Goal: Check status: Check status

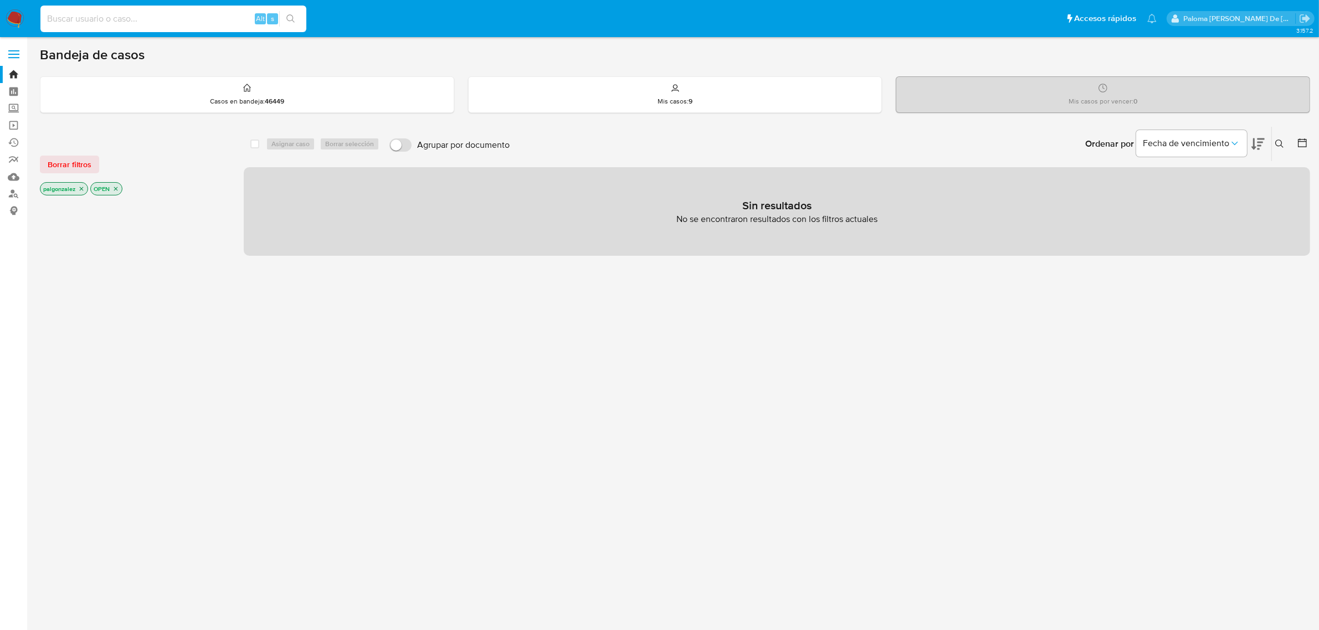
click at [142, 20] on input at bounding box center [173, 19] width 266 height 14
paste input "522356525"
type input "522356525"
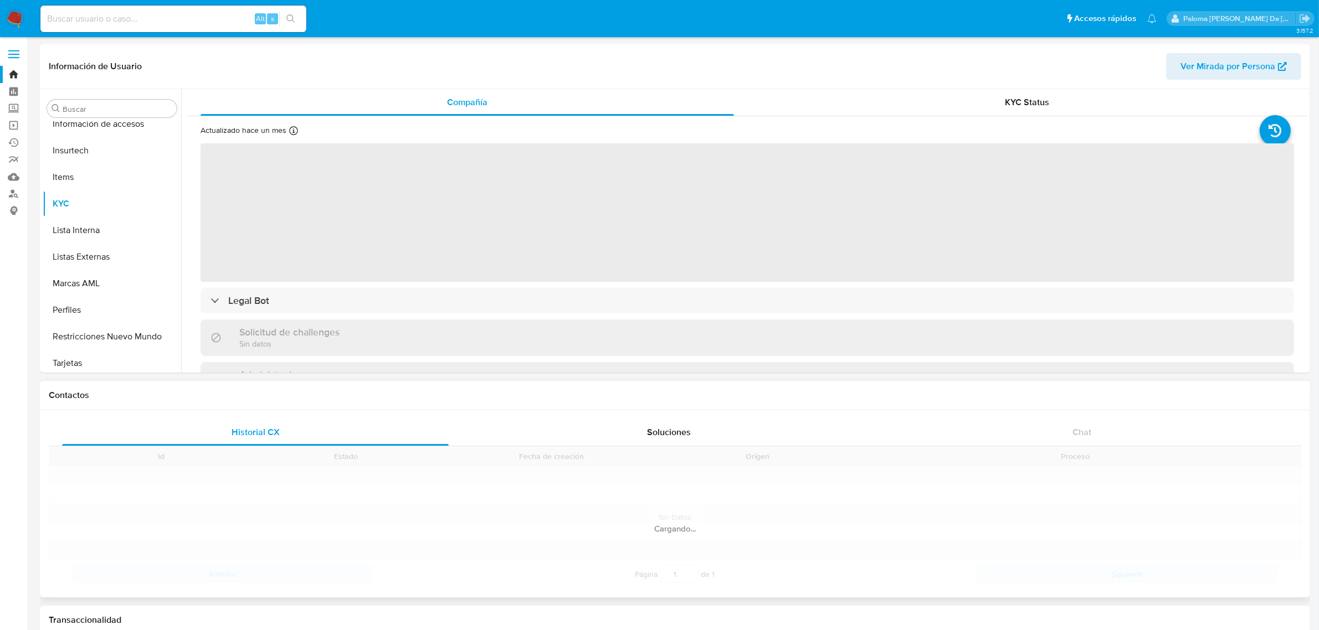
scroll to position [467, 0]
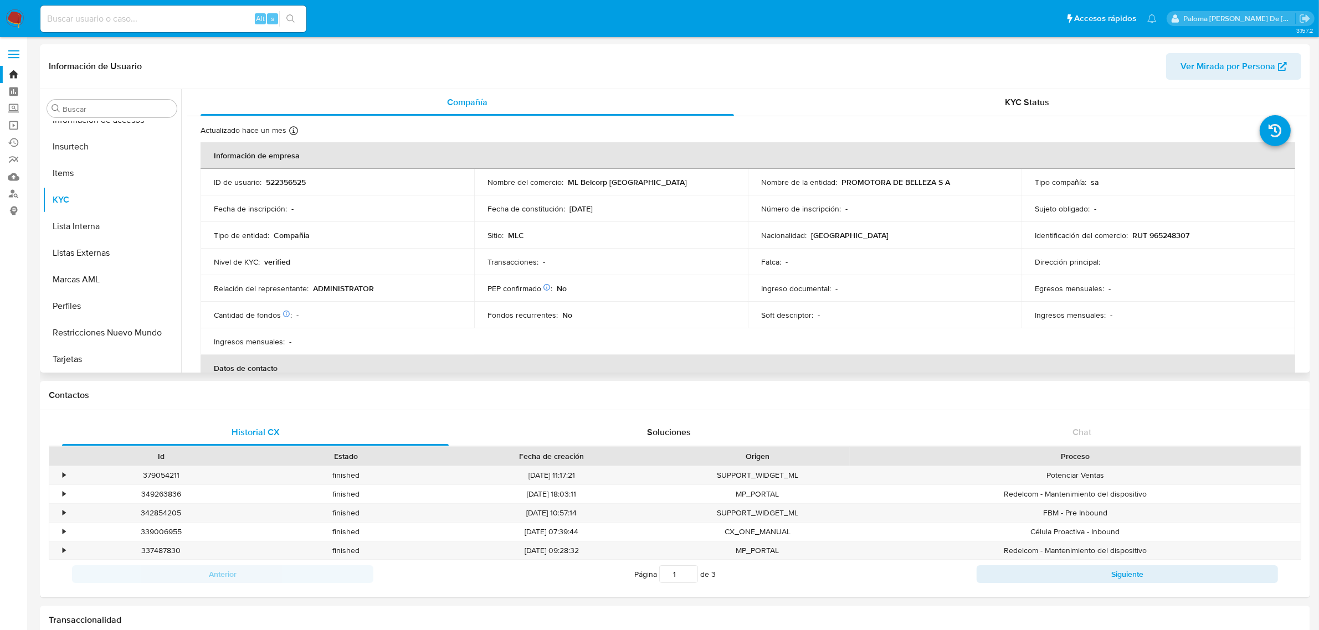
select select "10"
drag, startPoint x: 957, startPoint y: 182, endPoint x: 839, endPoint y: 183, distance: 117.5
click at [839, 183] on div "Nombre de la entidad : PROMOTORA DE BELLEZA S A" at bounding box center [884, 182] width 247 height 10
copy p "PROMOTORA DE BELLEZA S A"
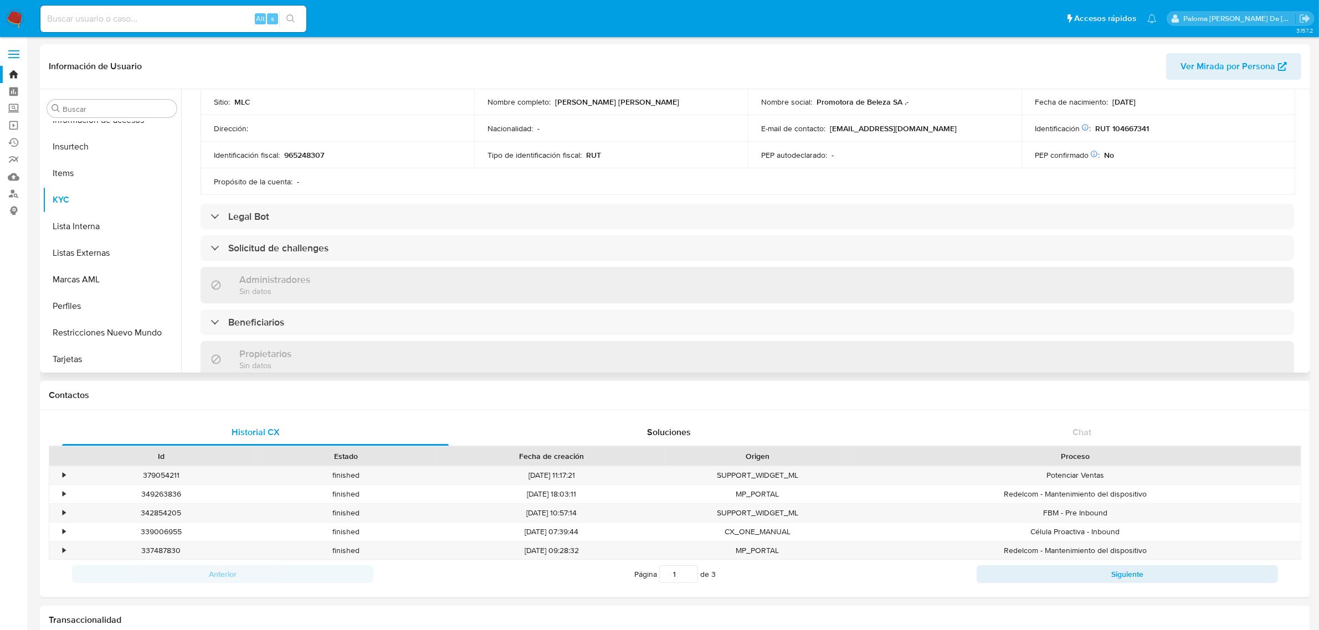
scroll to position [0, 0]
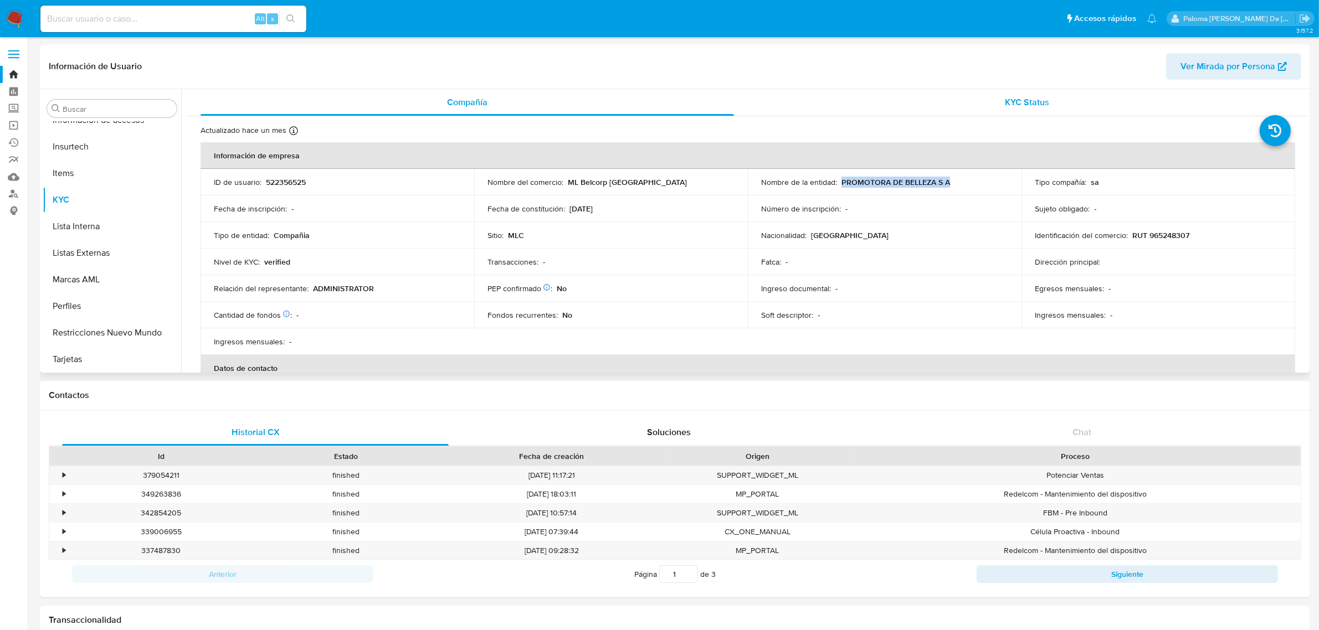
click at [1042, 109] on div "KYC Status" at bounding box center [1027, 102] width 533 height 27
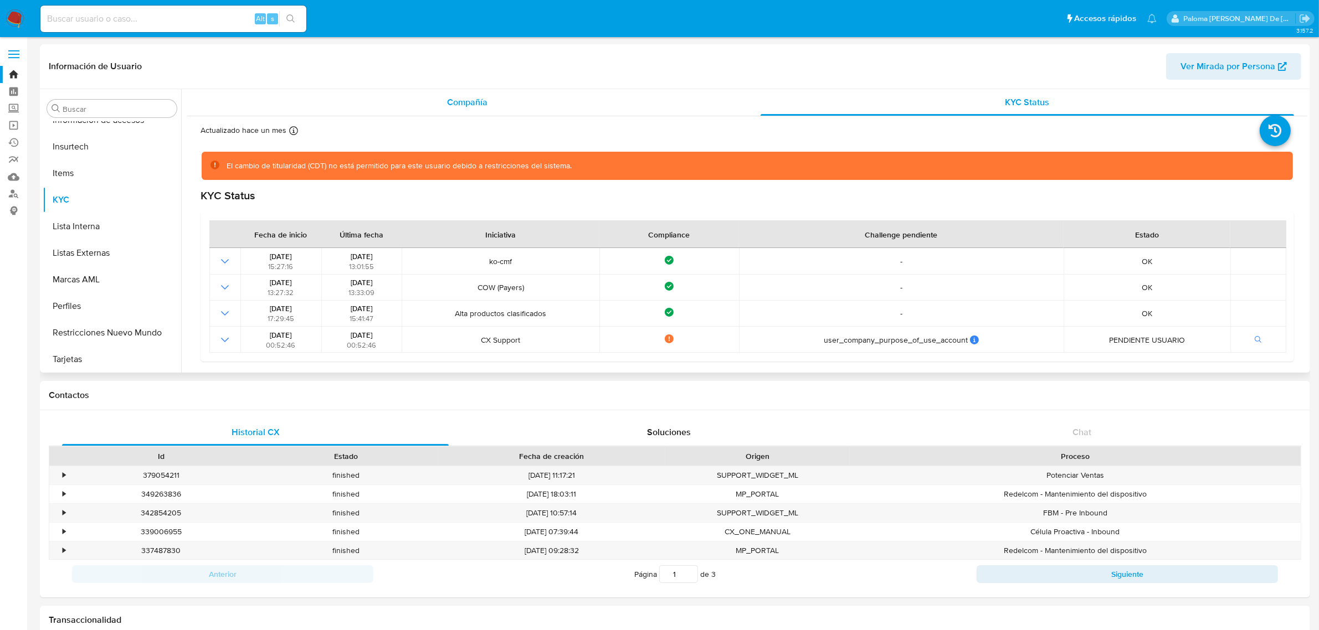
click at [473, 104] on span "Compañía" at bounding box center [467, 102] width 40 height 13
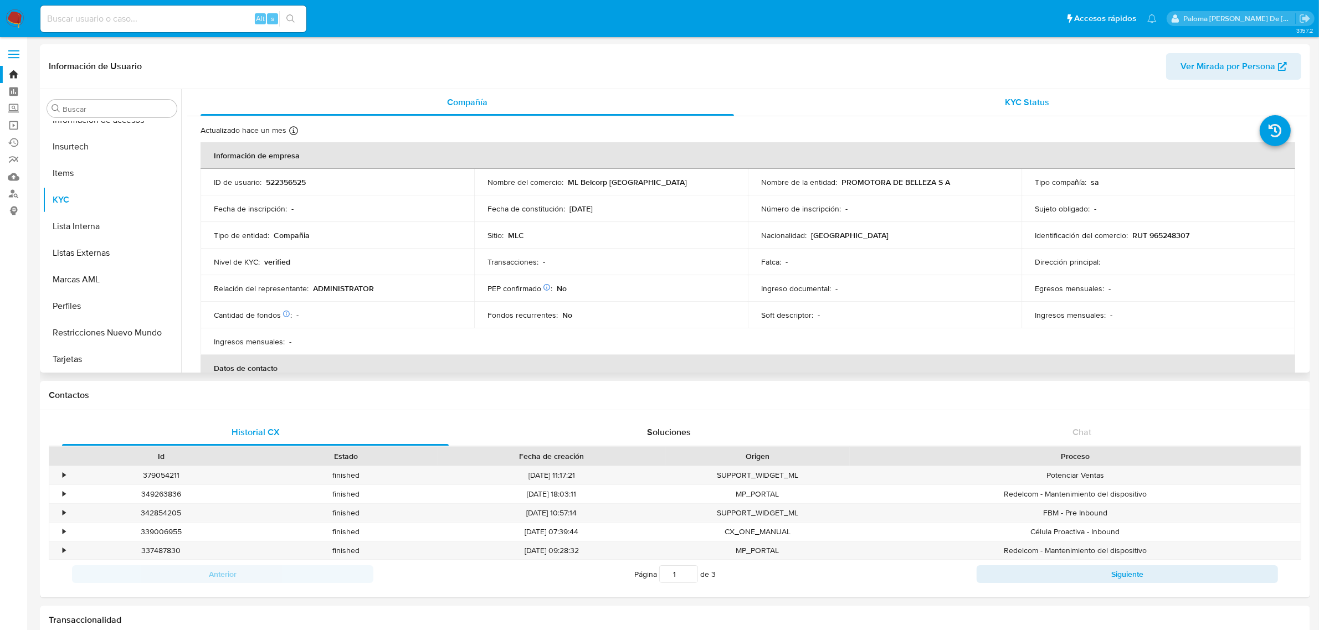
click at [1049, 106] on div "KYC Status" at bounding box center [1027, 102] width 533 height 27
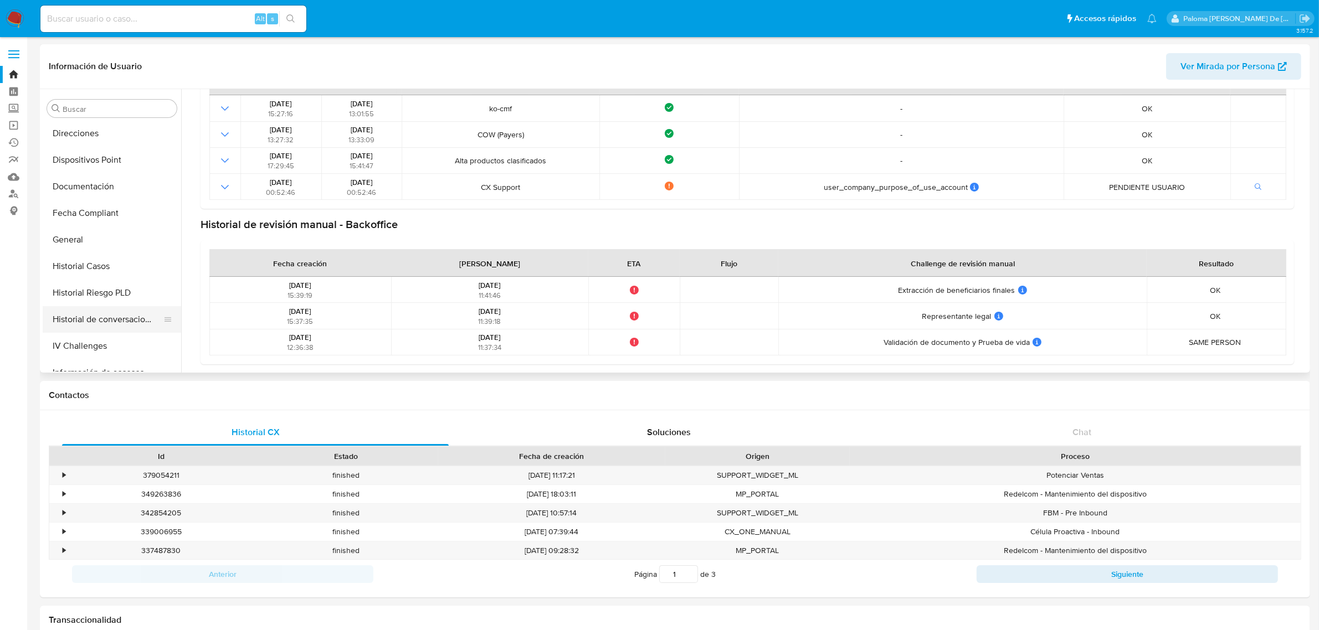
scroll to position [190, 0]
click at [90, 205] on button "Documentación" at bounding box center [108, 211] width 130 height 27
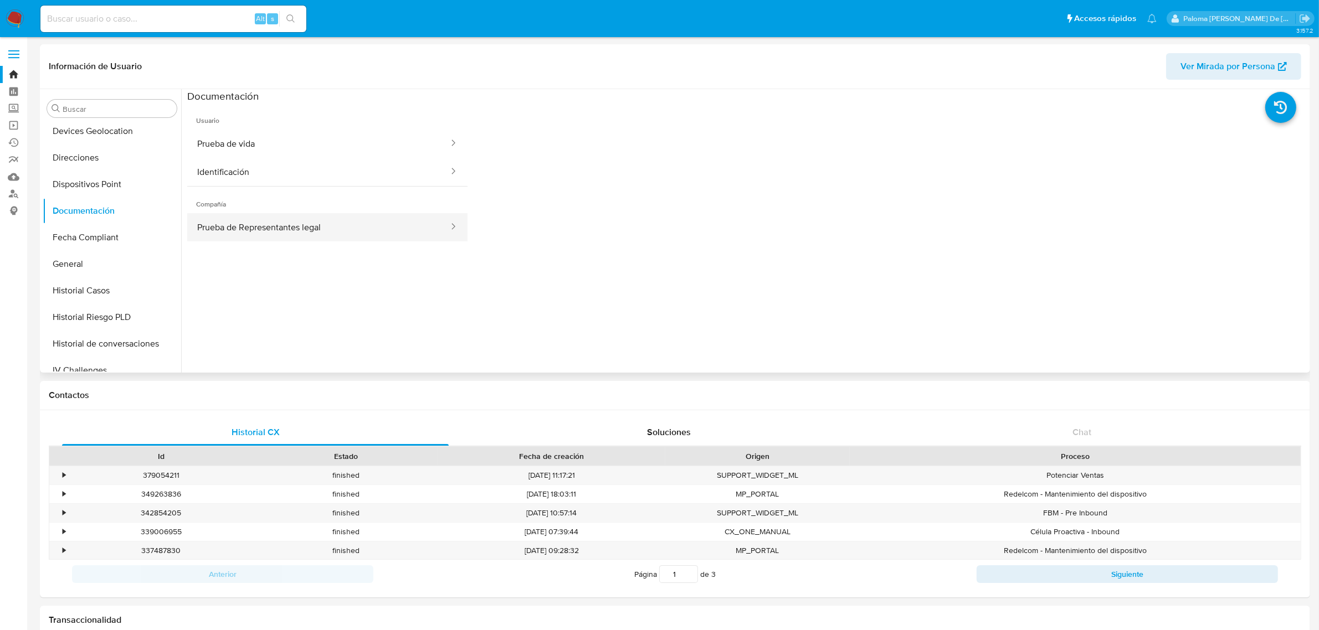
click at [284, 223] on button "Prueba de Representantes legal" at bounding box center [318, 227] width 263 height 28
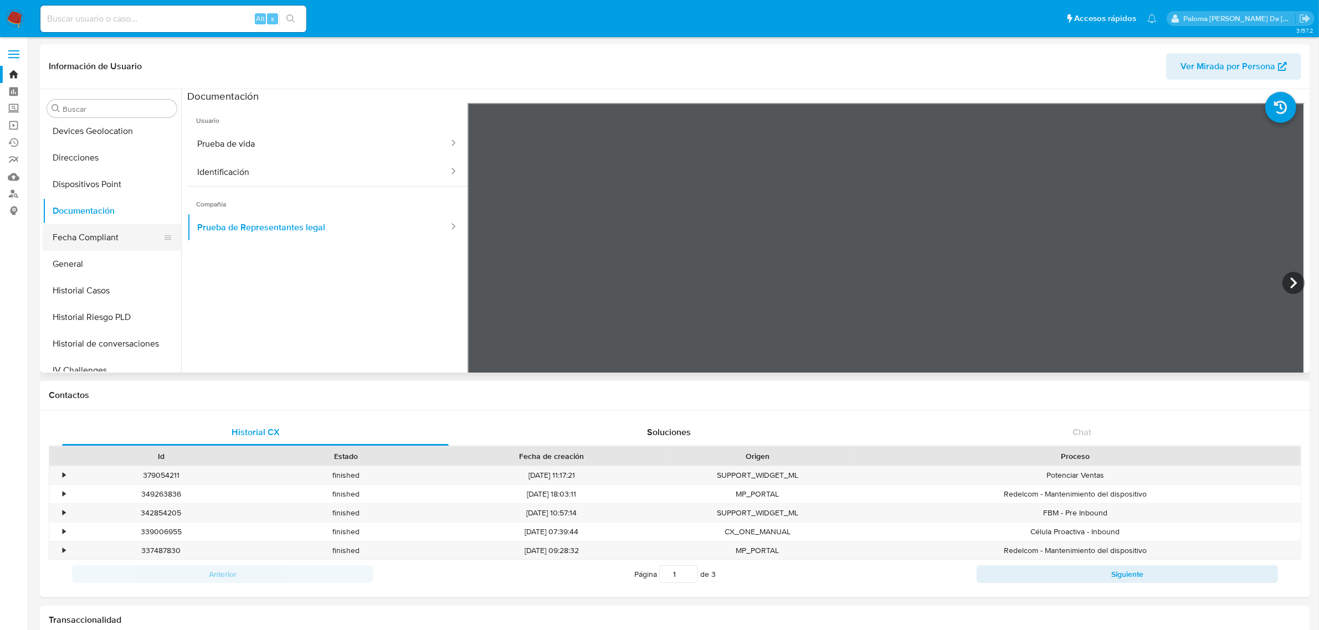
click at [96, 240] on button "Fecha Compliant" at bounding box center [108, 237] width 130 height 27
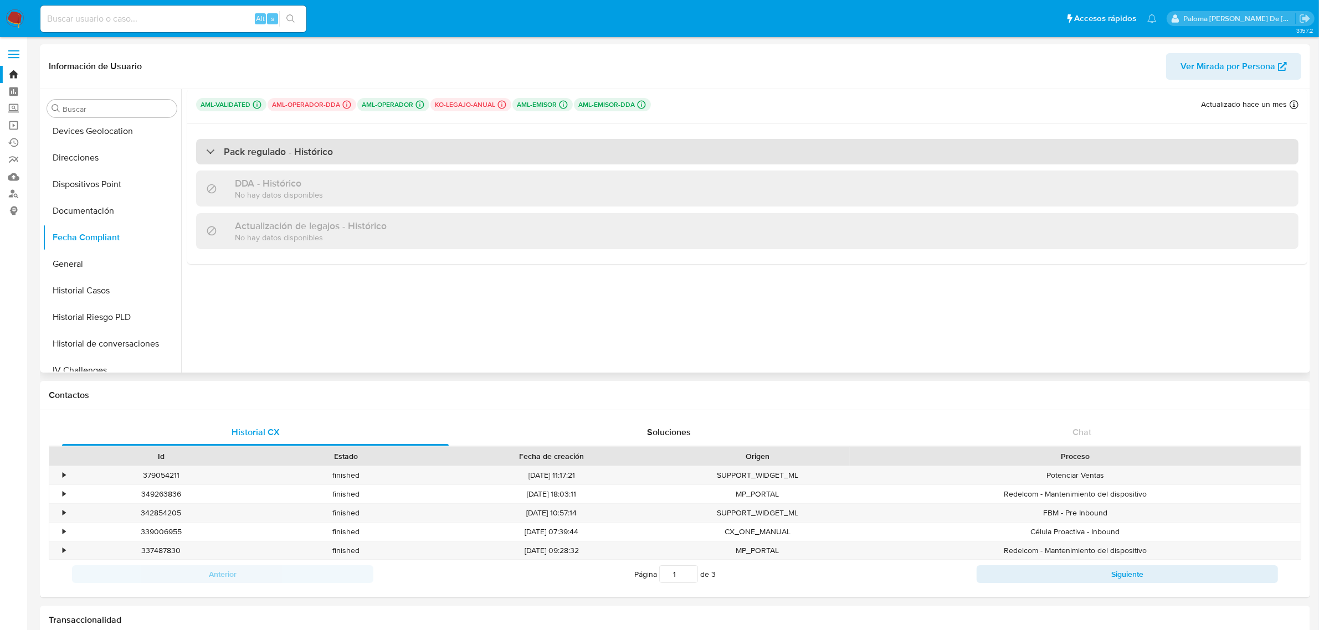
click at [261, 151] on h3 "Pack regulado - Histórico" at bounding box center [278, 152] width 109 height 12
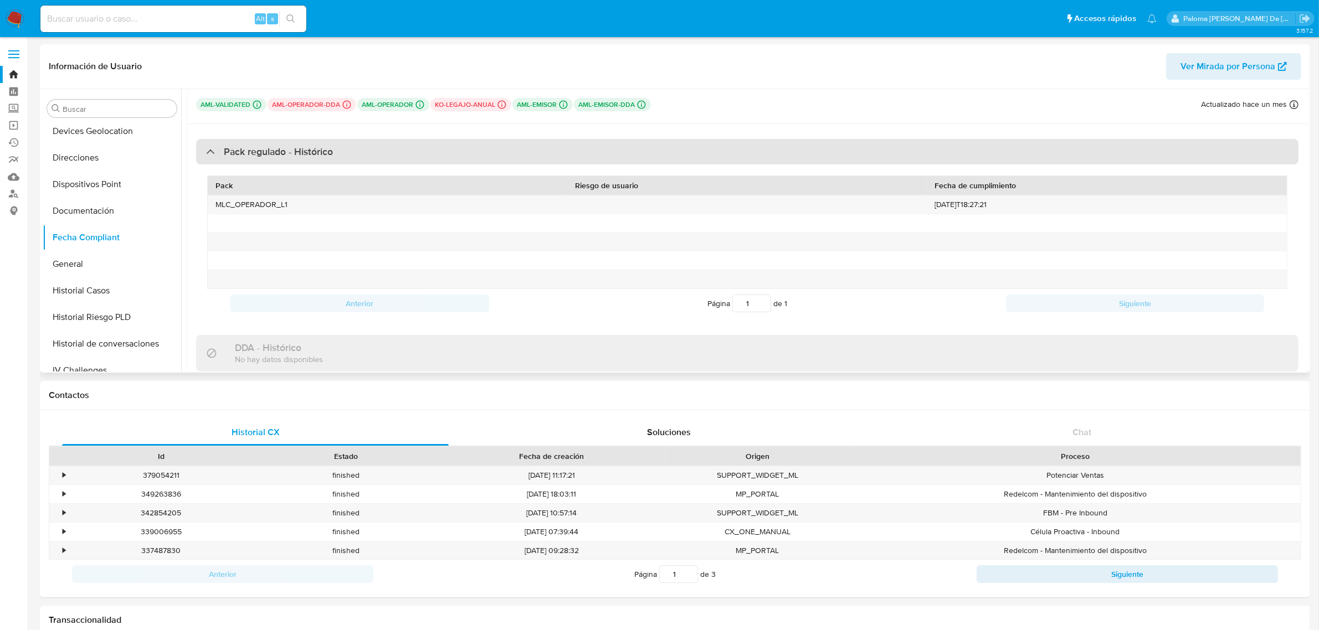
click at [219, 153] on div "Pack regulado - Histórico" at bounding box center [269, 152] width 127 height 12
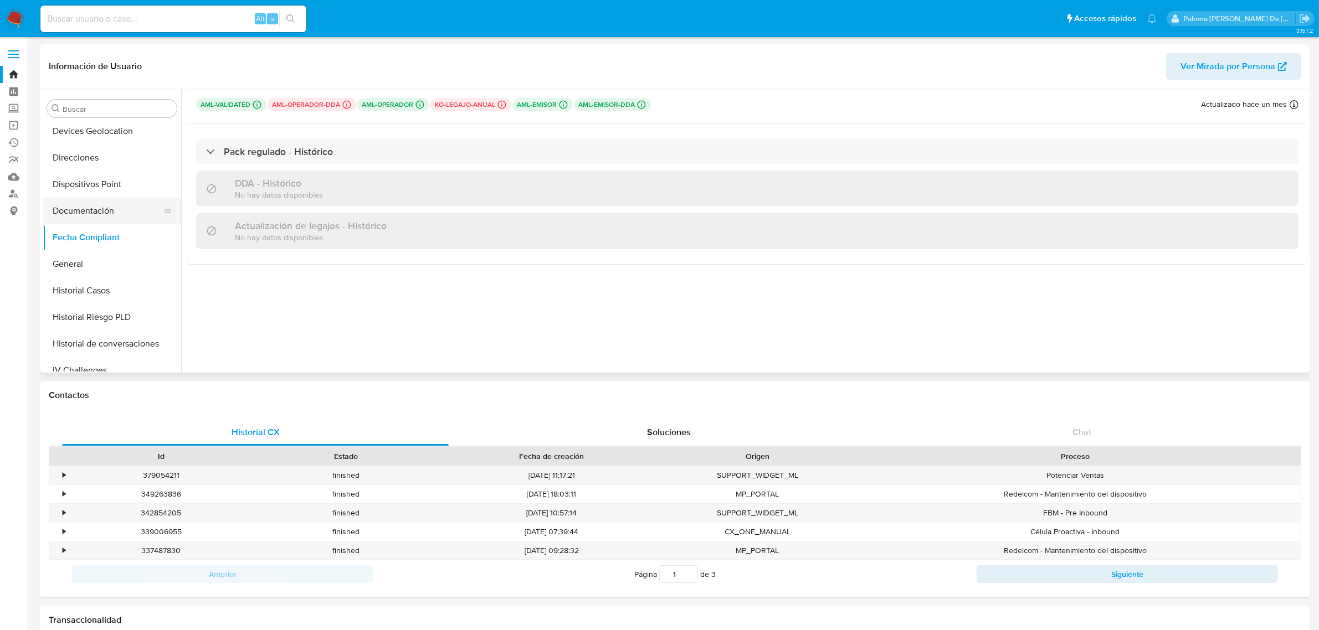
click at [89, 204] on button "Documentación" at bounding box center [108, 211] width 130 height 27
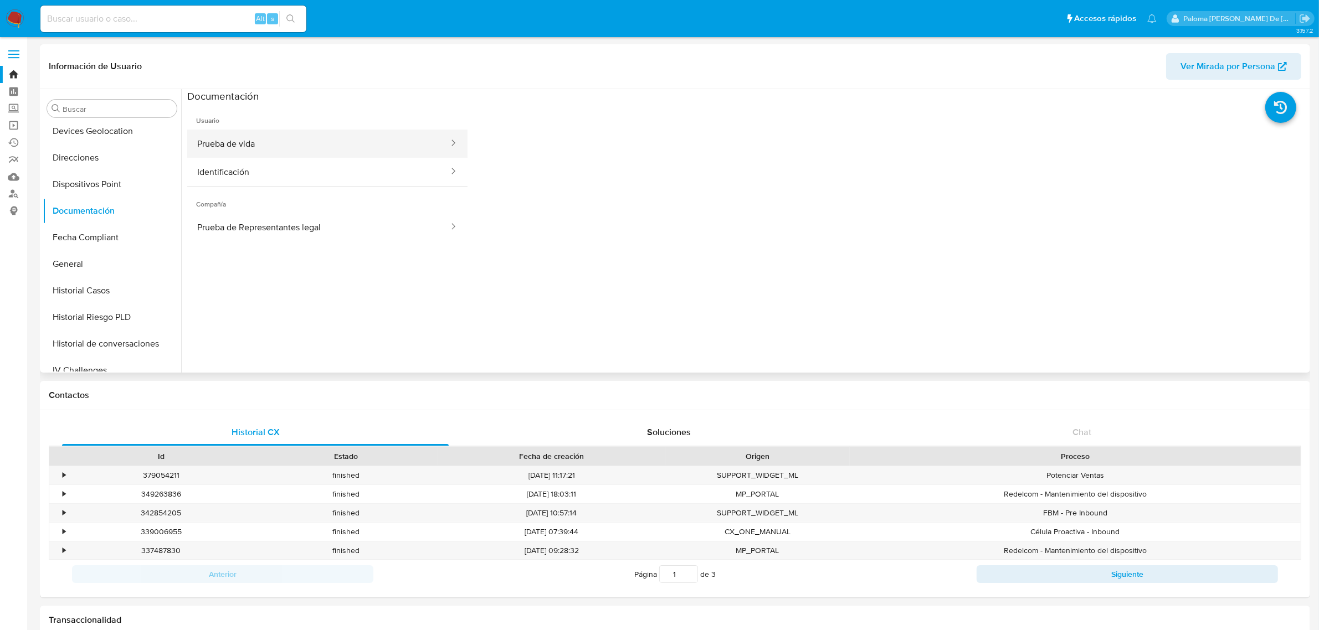
click at [298, 136] on button "Prueba de vida" at bounding box center [318, 144] width 263 height 28
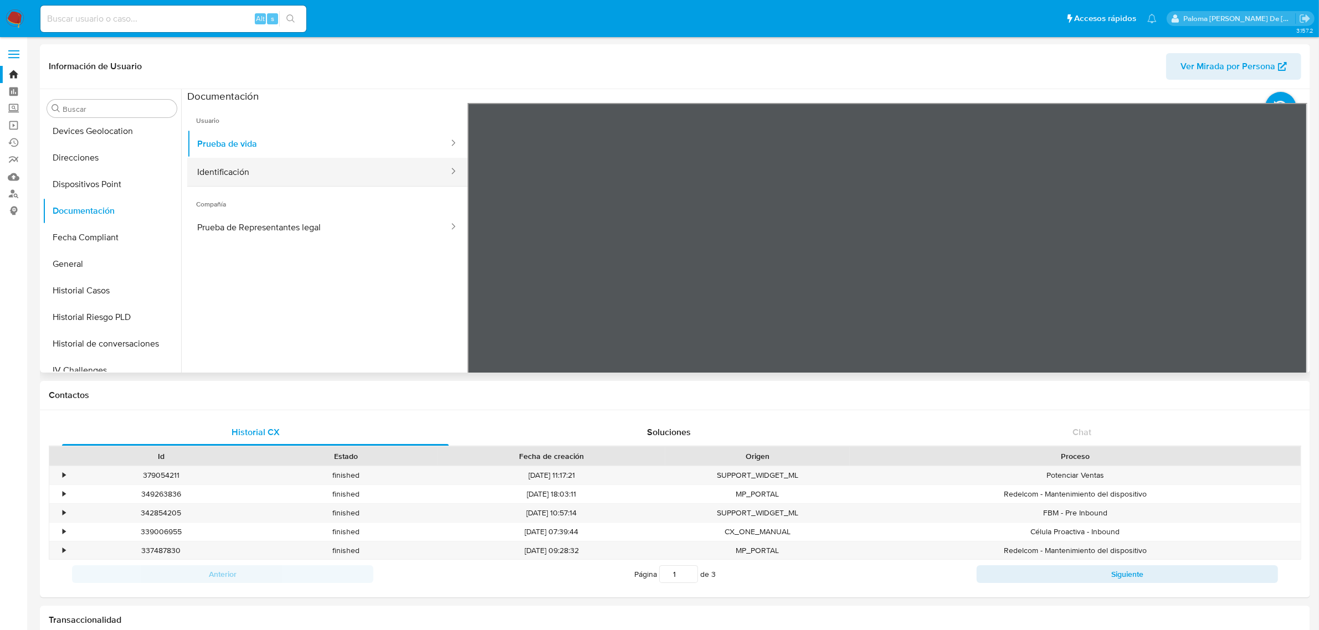
click at [278, 160] on button "Identificación" at bounding box center [318, 172] width 263 height 28
click at [278, 230] on button "Prueba de Representantes legal" at bounding box center [318, 227] width 263 height 28
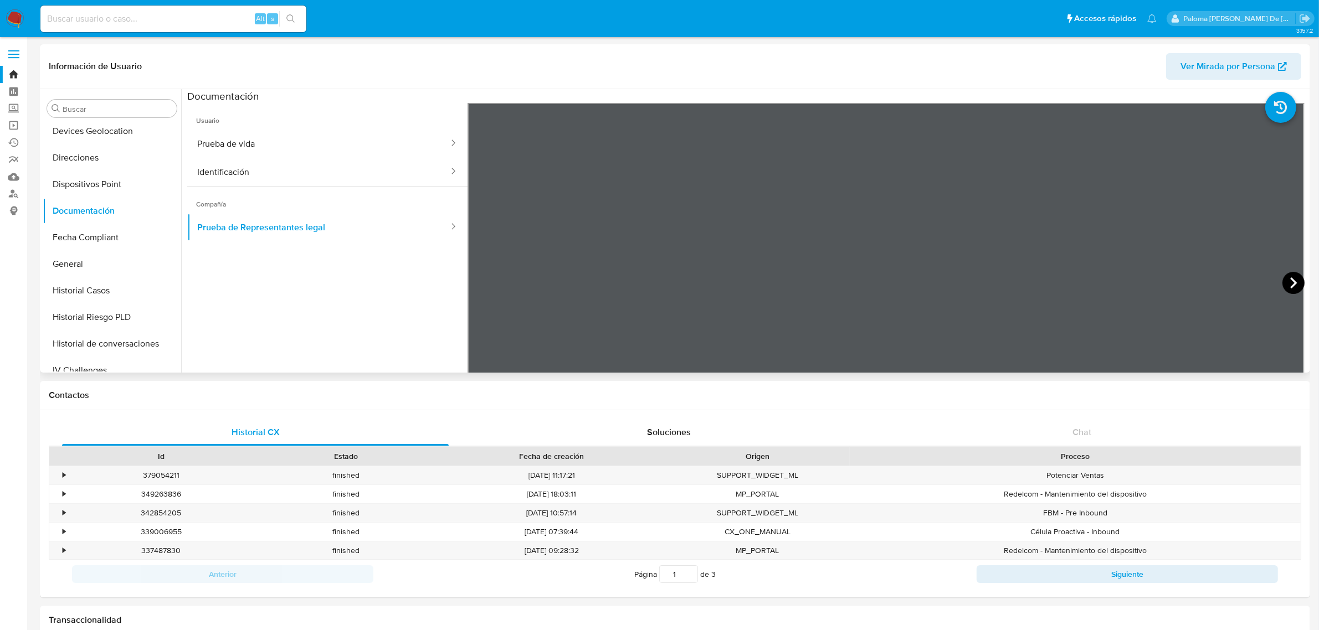
click at [1294, 292] on icon at bounding box center [1293, 283] width 22 height 22
click at [1290, 279] on icon at bounding box center [1293, 283] width 22 height 22
click at [129, 15] on input at bounding box center [173, 19] width 266 height 14
paste input "358124263"
type input "358124263"
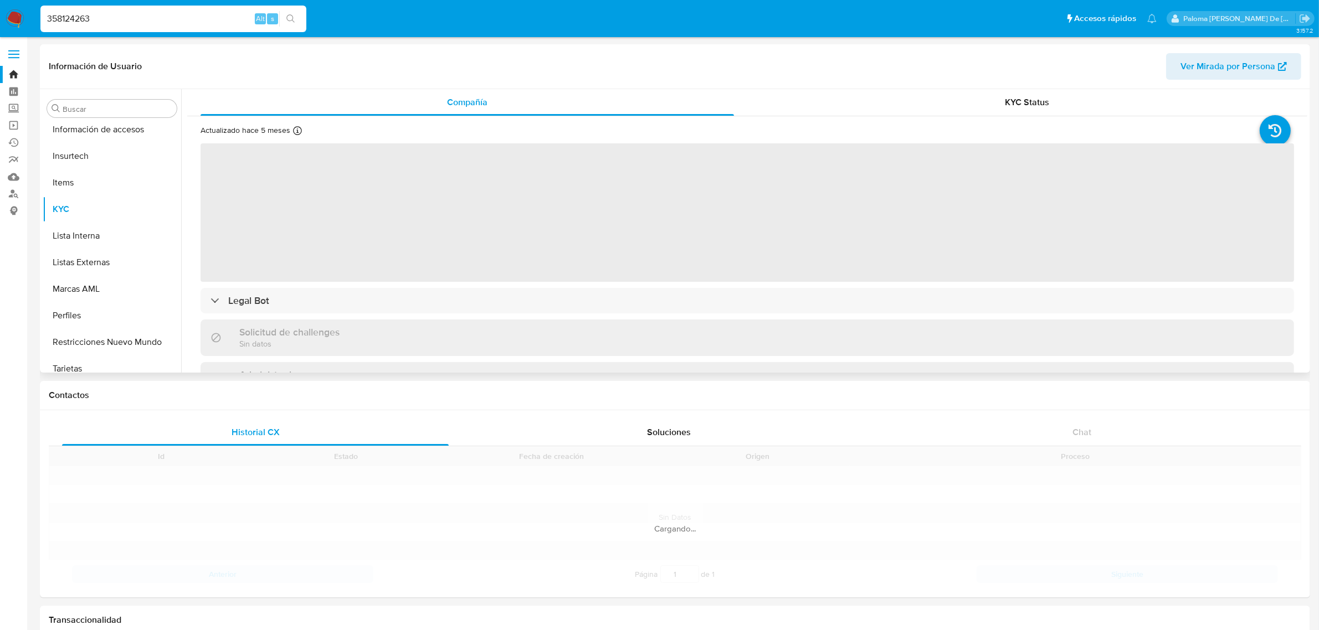
scroll to position [467, 0]
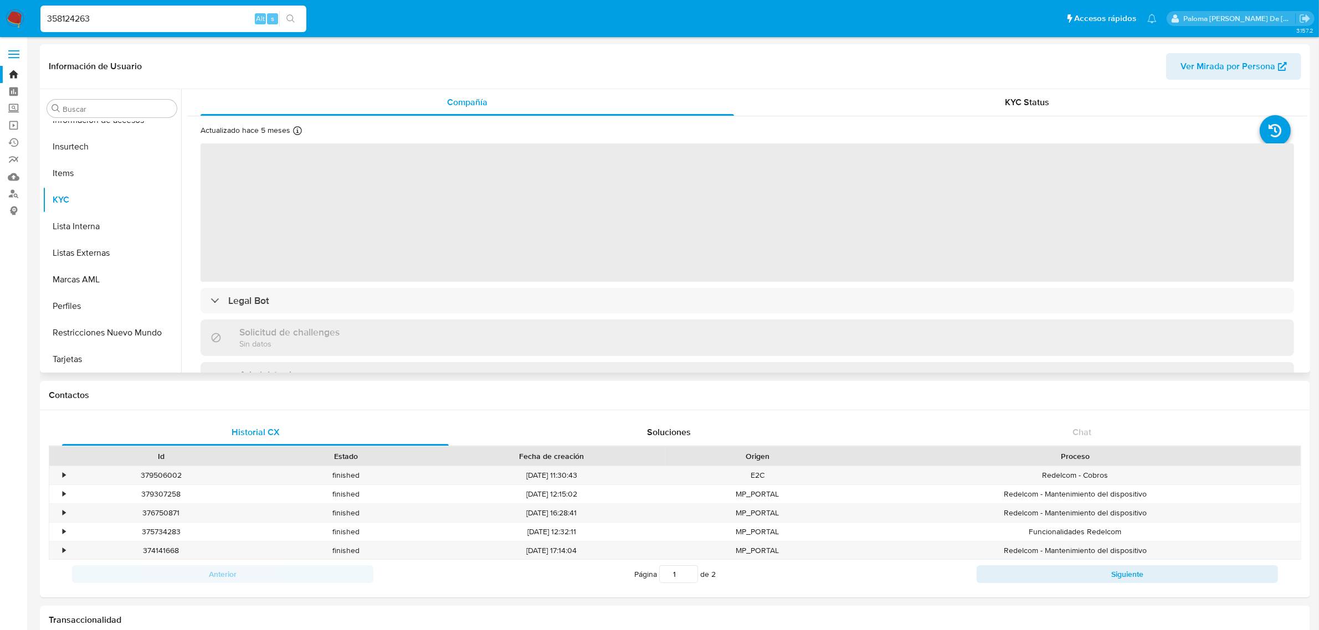
select select "10"
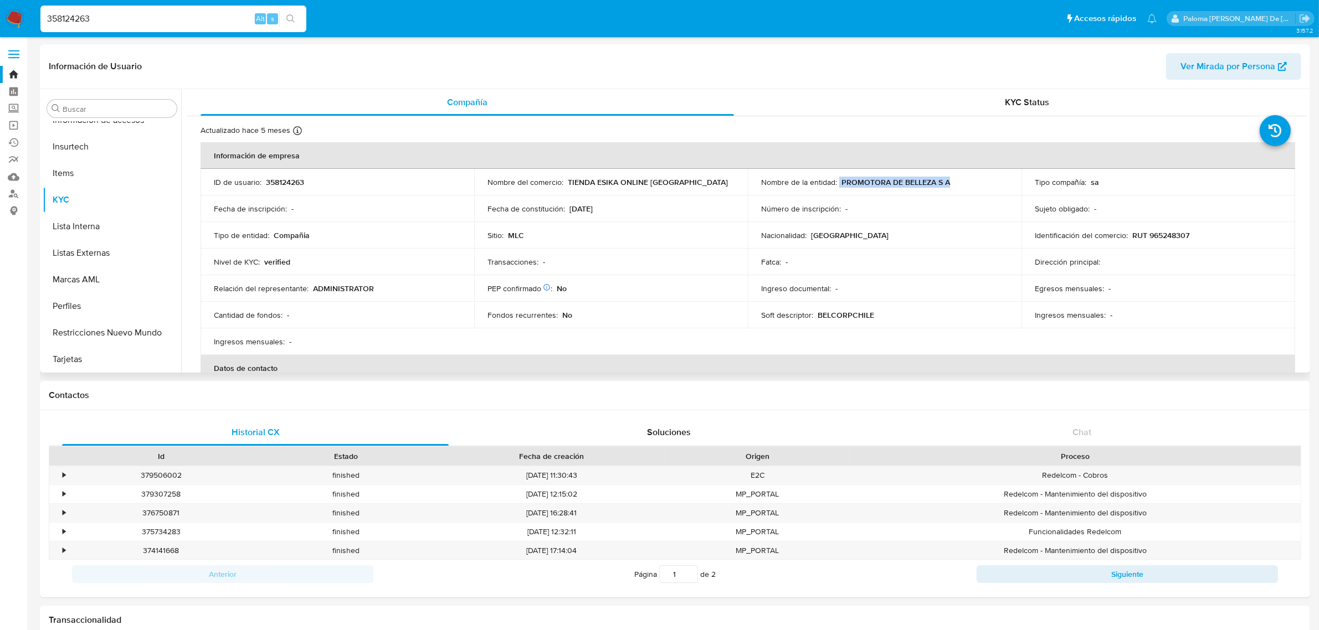
drag, startPoint x: 958, startPoint y: 182, endPoint x: 837, endPoint y: 184, distance: 121.9
click at [837, 184] on div "Nombre de la entidad : PROMOTORA DE BELLEZA S A" at bounding box center [884, 182] width 247 height 10
copy div "PROMOTORA DE BELLEZA S A"
drag, startPoint x: 644, startPoint y: 186, endPoint x: 568, endPoint y: 184, distance: 75.4
click at [568, 184] on div "Nombre del comercio : TIENDA ESIKA ONLINE [GEOGRAPHIC_DATA]" at bounding box center [611, 182] width 247 height 10
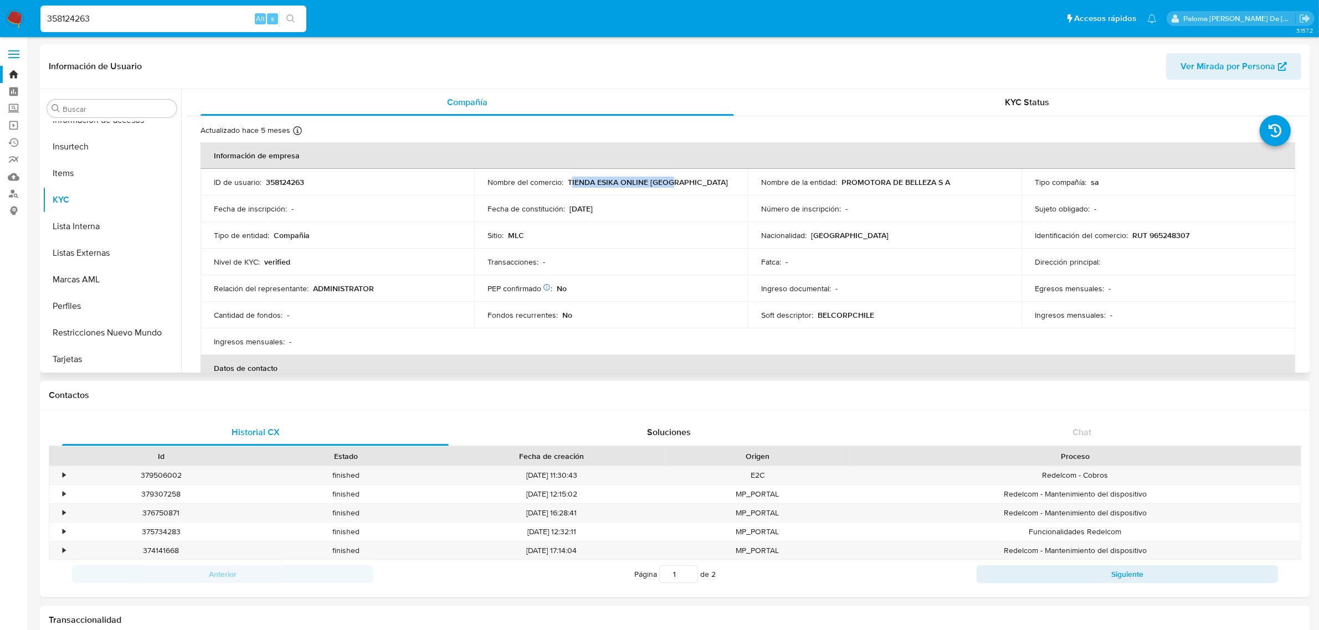
copy p "IENDA ESIKA ONLINE [GEOGRAPHIC_DATA]"
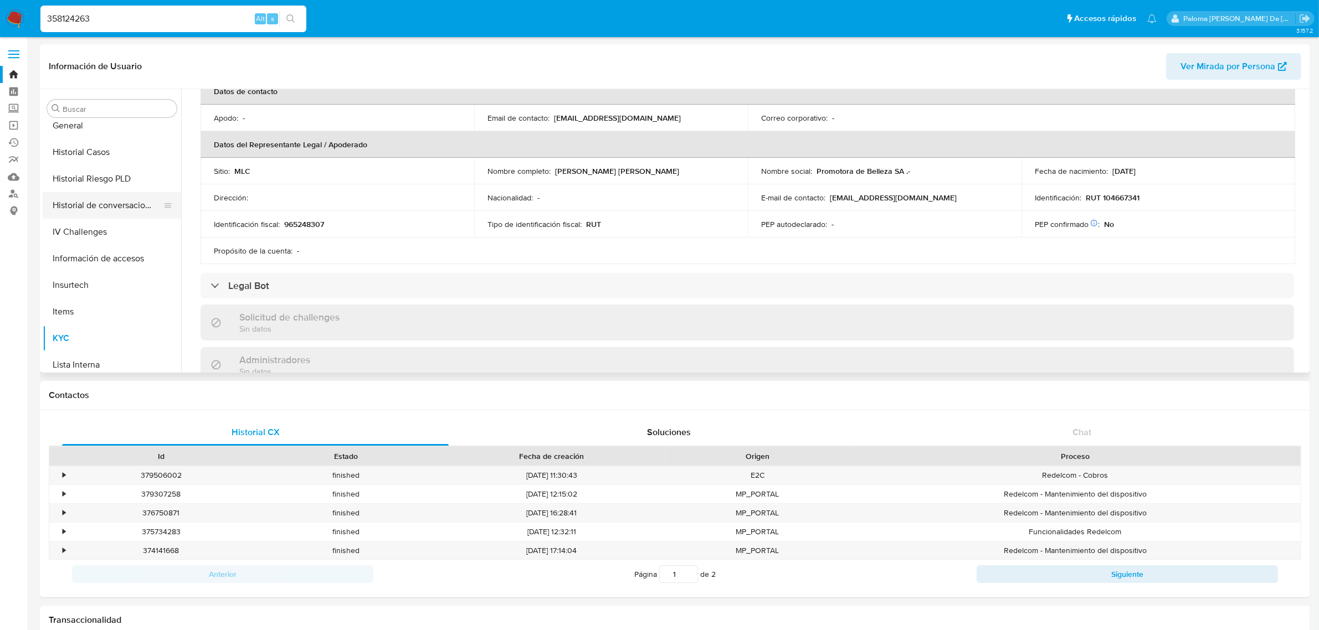
scroll to position [259, 0]
click at [81, 168] on button "Fecha Compliant" at bounding box center [108, 168] width 130 height 27
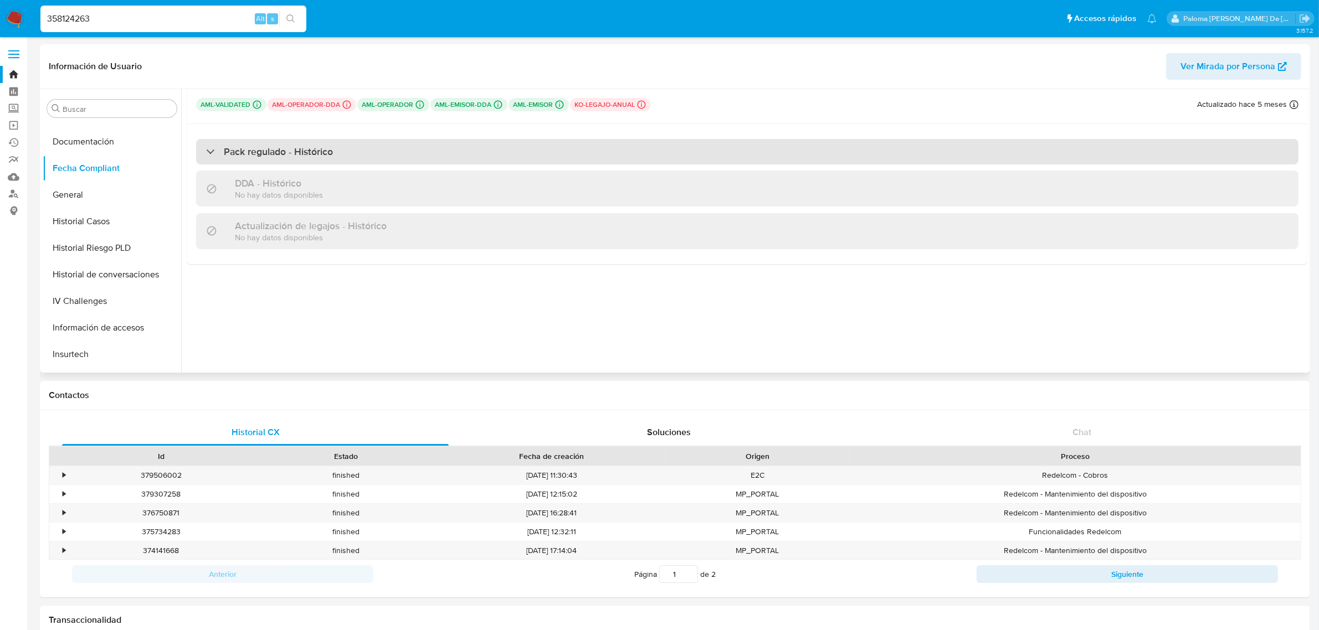
click at [271, 162] on div "Pack regulado - Histórico" at bounding box center [747, 151] width 1102 height 25
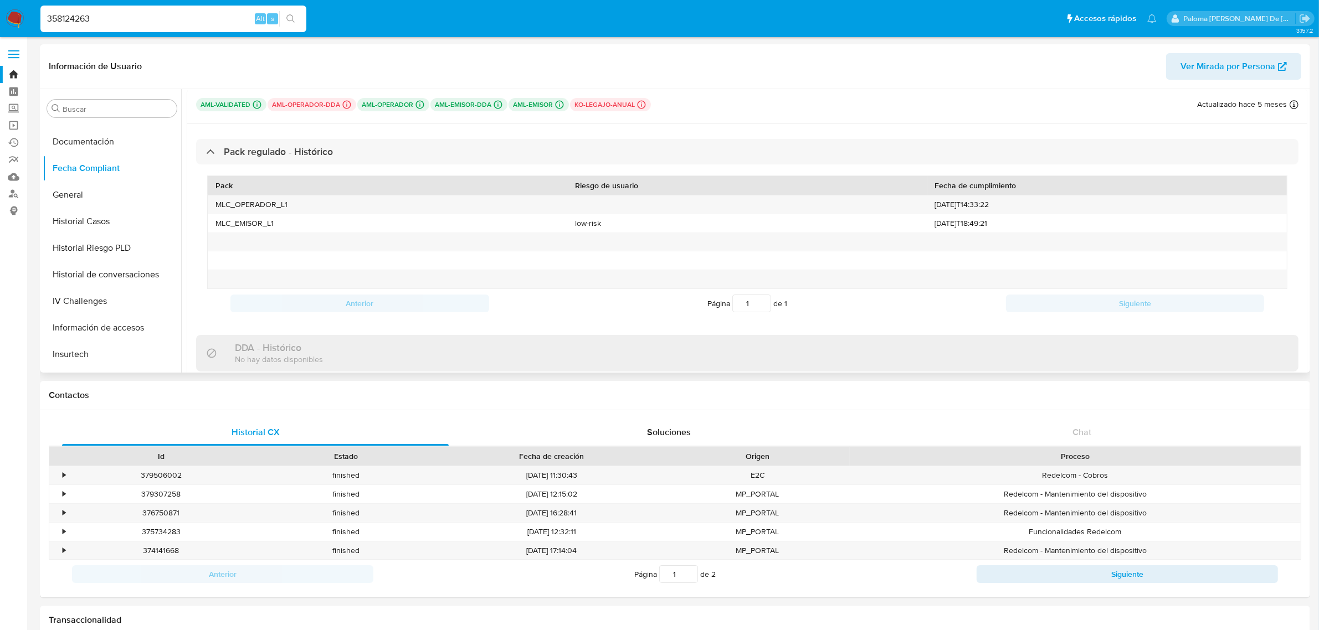
scroll to position [398, 0]
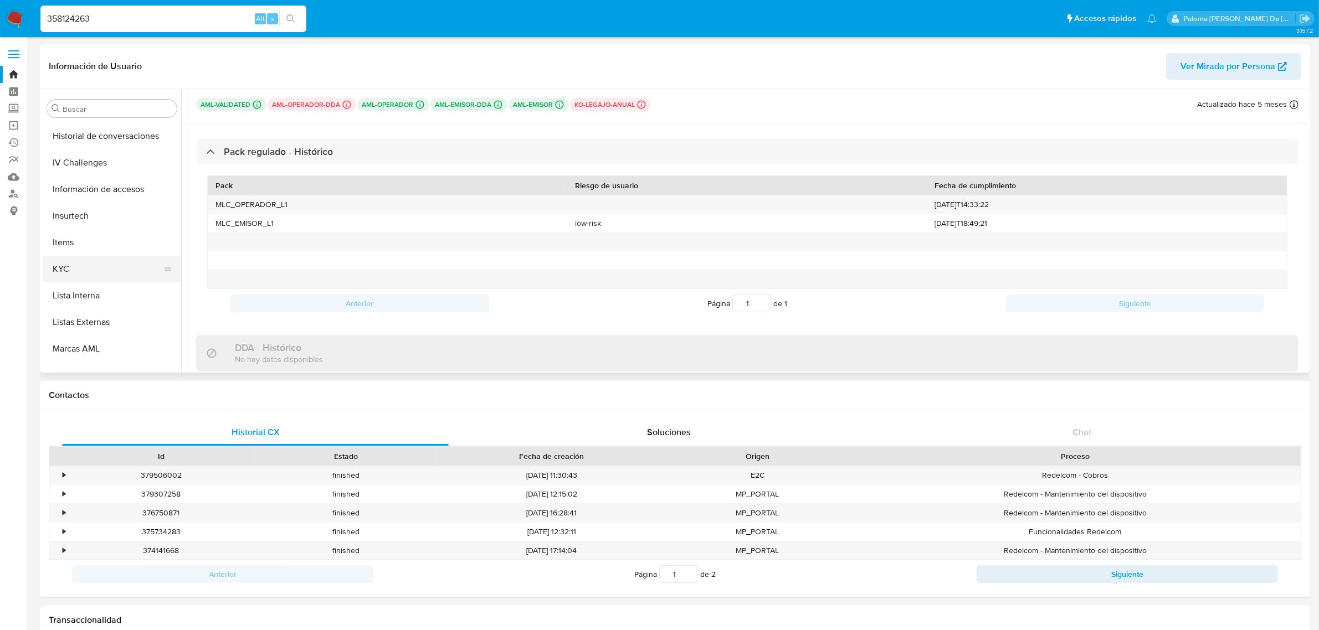
click at [81, 273] on button "KYC" at bounding box center [108, 269] width 130 height 27
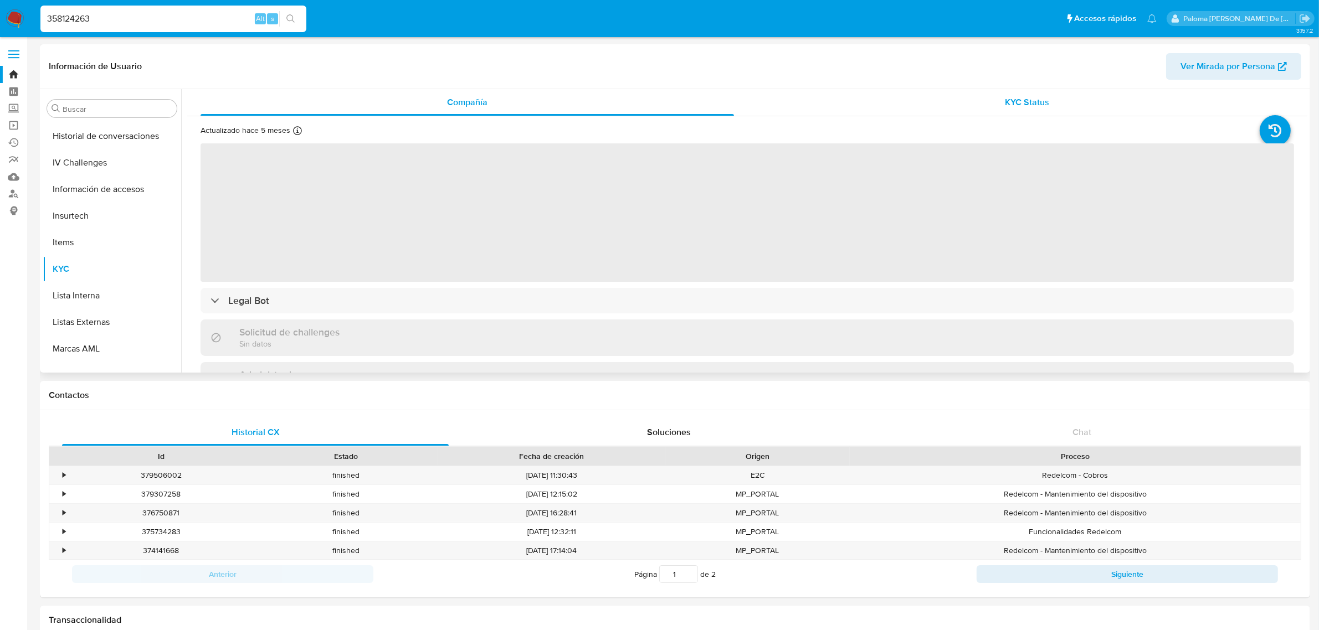
drag, startPoint x: 1019, startPoint y: 104, endPoint x: 1006, endPoint y: 114, distance: 16.6
click at [1020, 104] on span "KYC Status" at bounding box center [1027, 102] width 44 height 13
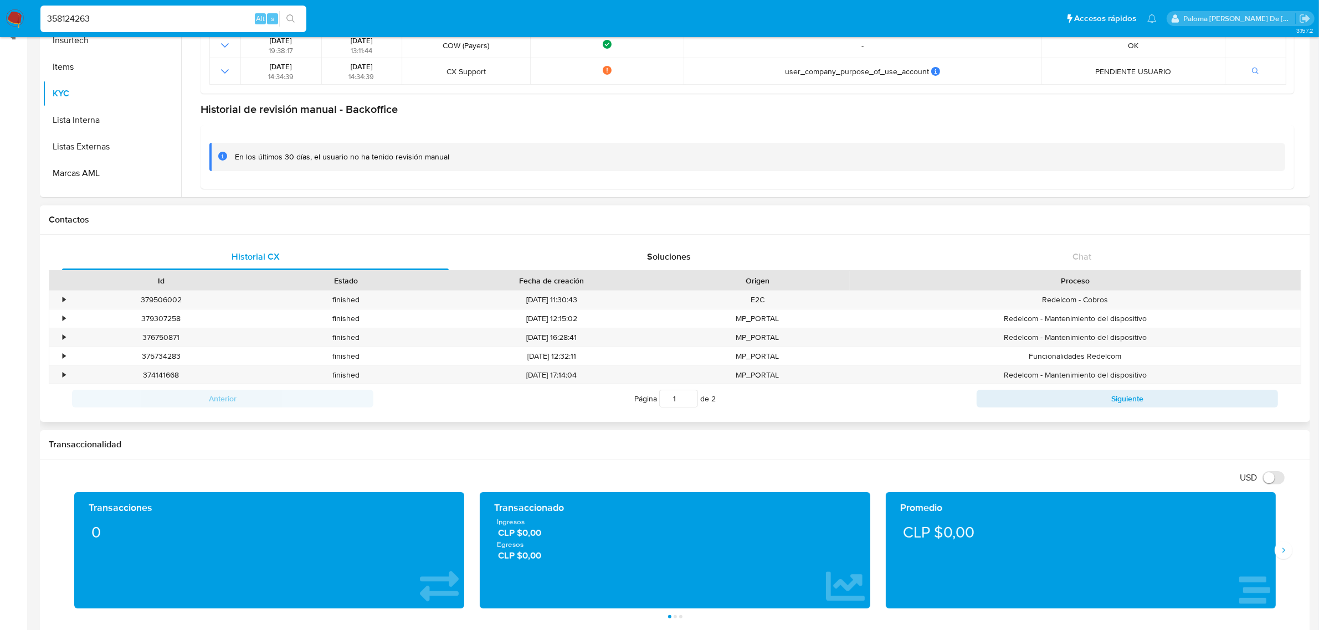
scroll to position [208, 0]
